Goal: Find specific page/section: Find specific page/section

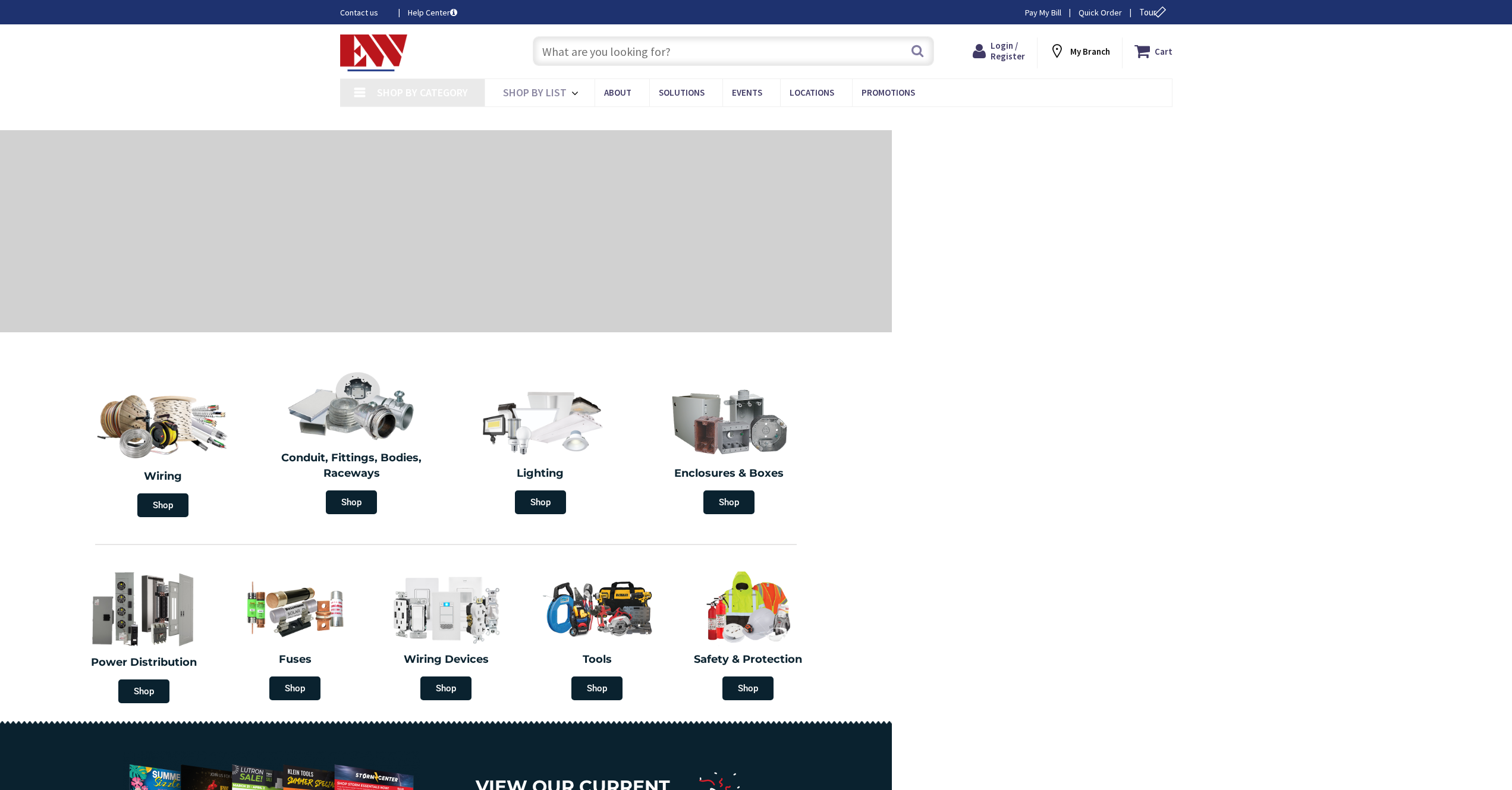
type input "[GEOGRAPHIC_DATA], [GEOGRAPHIC_DATA], [GEOGRAPHIC_DATA]"
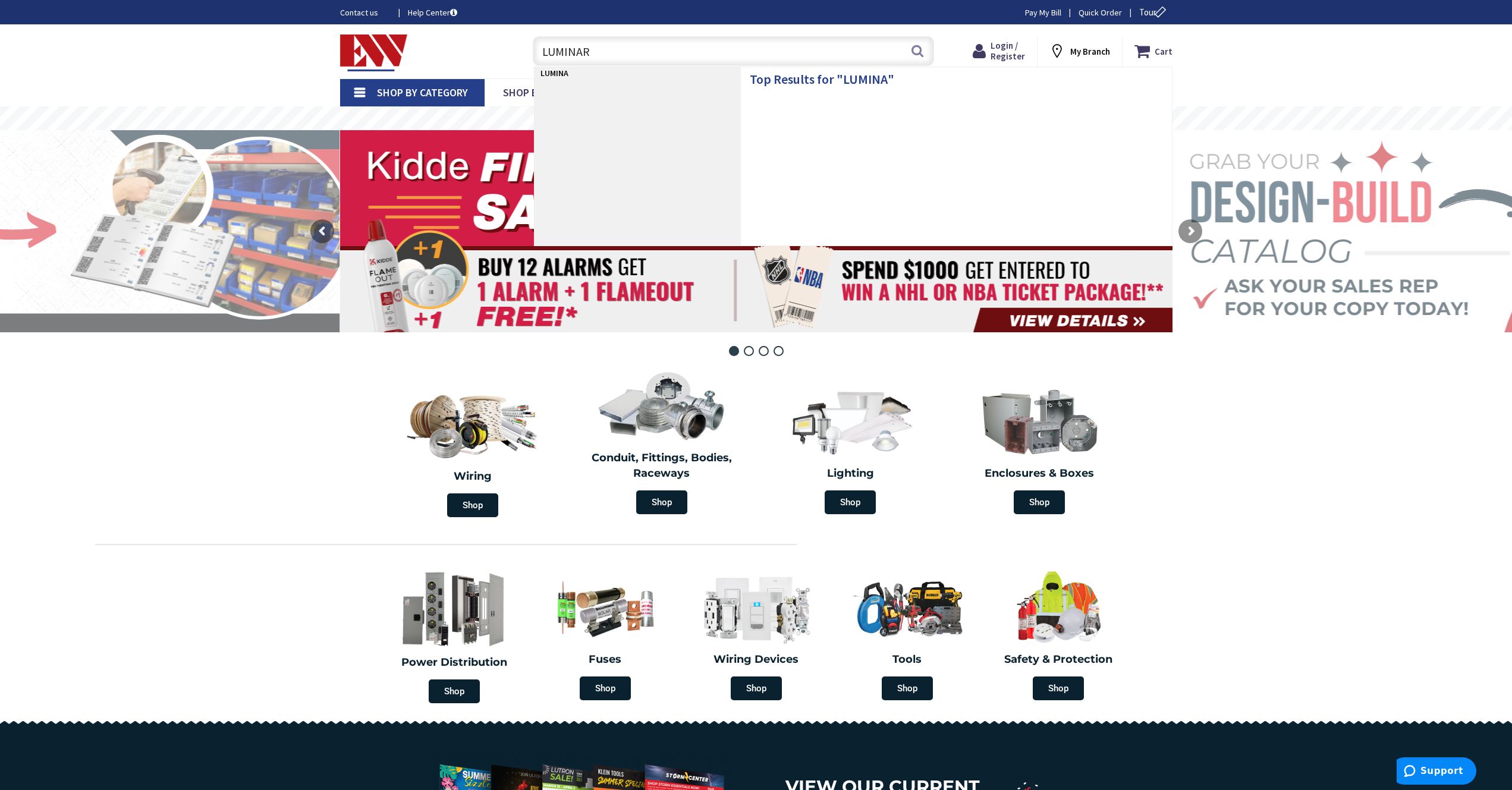
type input "LUMINARY"
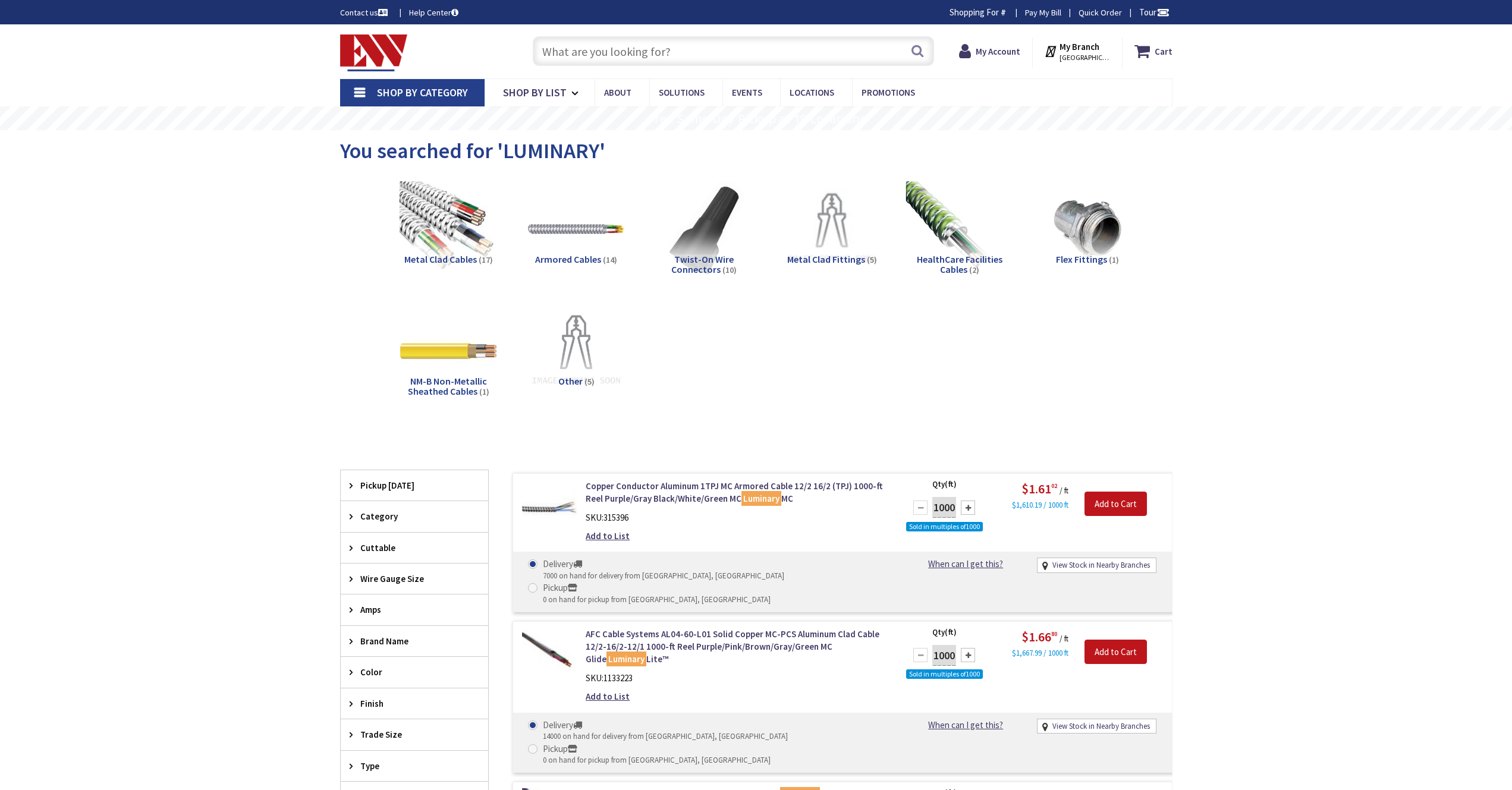
click at [941, 226] on img at bounding box center [959, 229] width 108 height 108
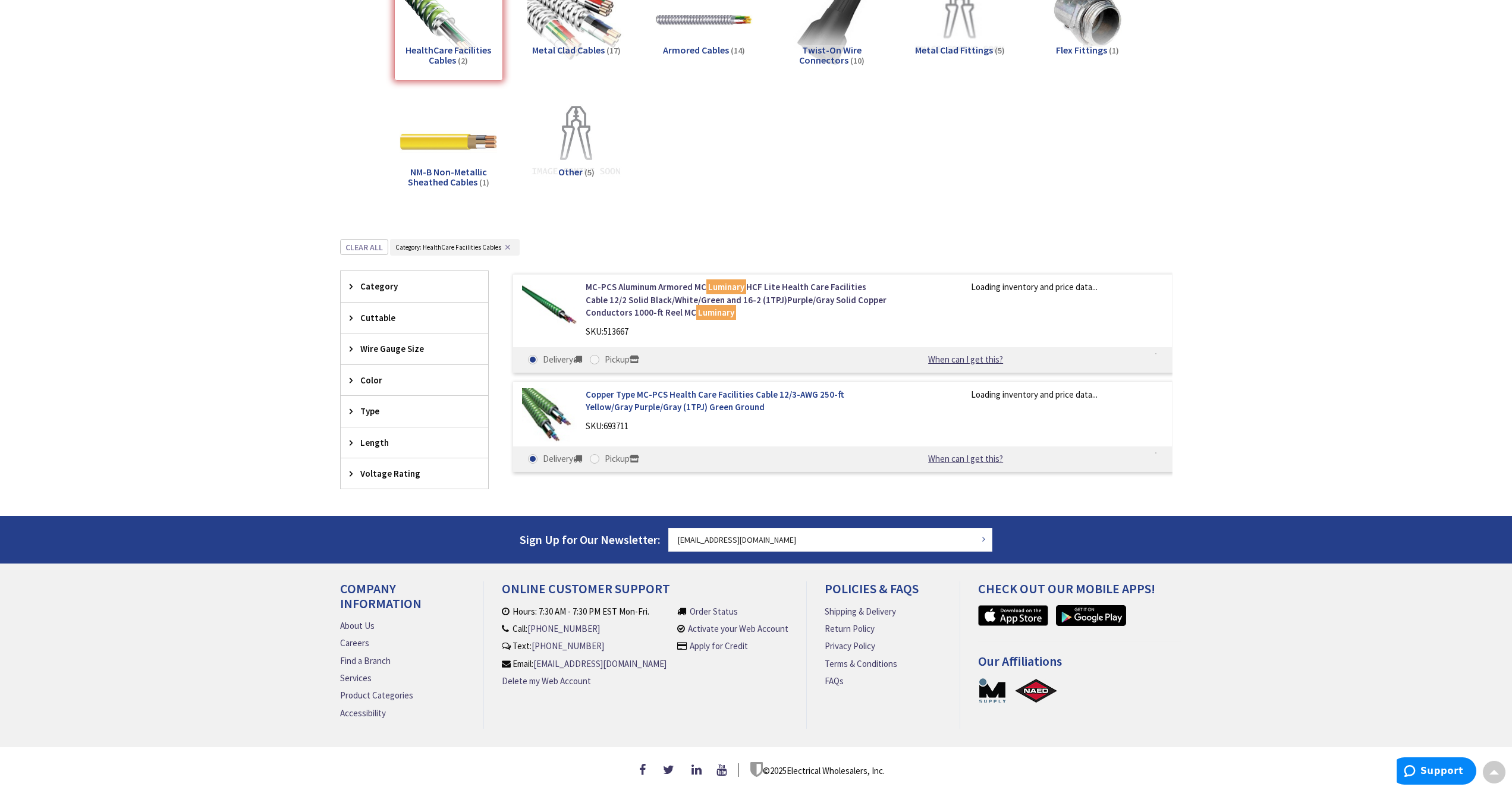
scroll to position [216, 0]
